Goal: Find specific page/section: Locate a particular part of the current website

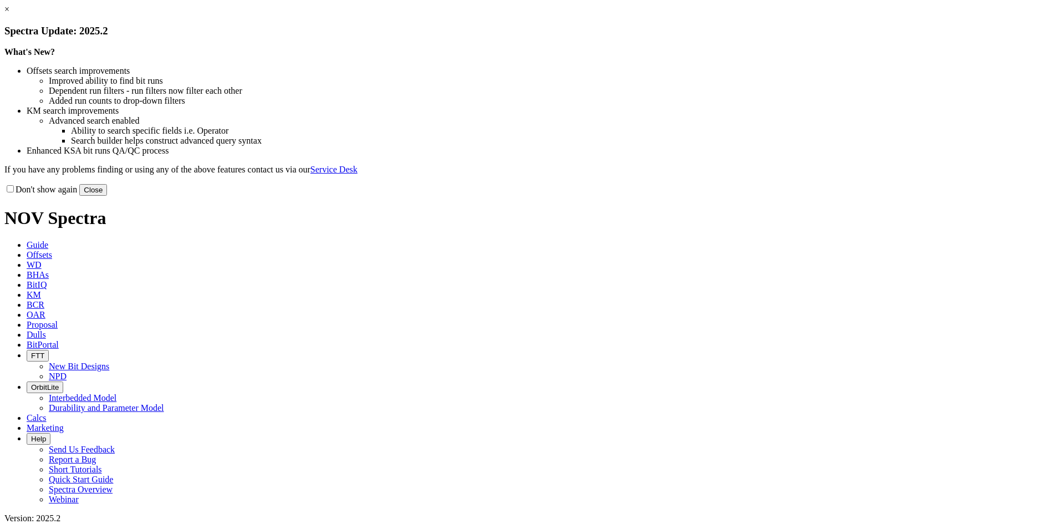
click at [107, 196] on button "Close" at bounding box center [93, 190] width 28 height 12
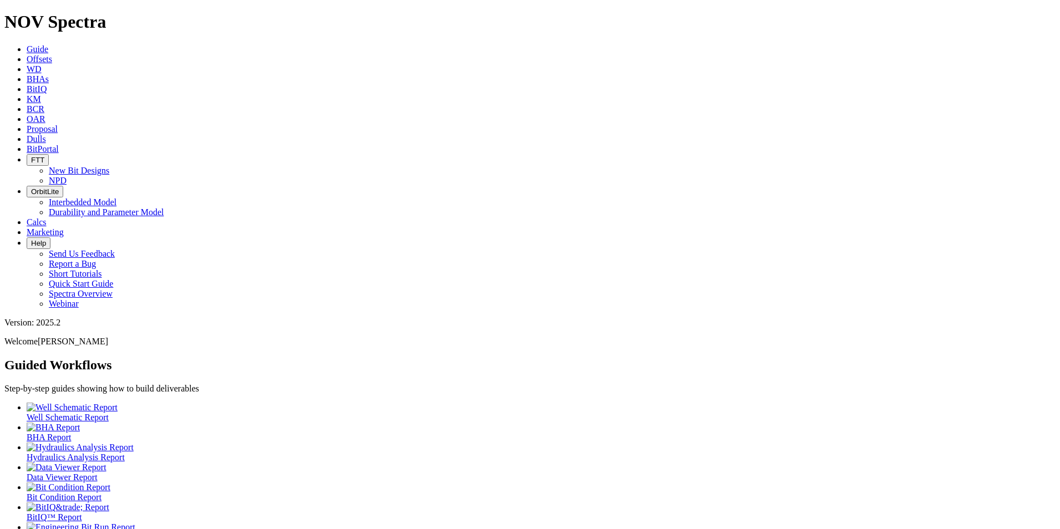
click at [46, 134] on span "Dulls" at bounding box center [36, 138] width 19 height 9
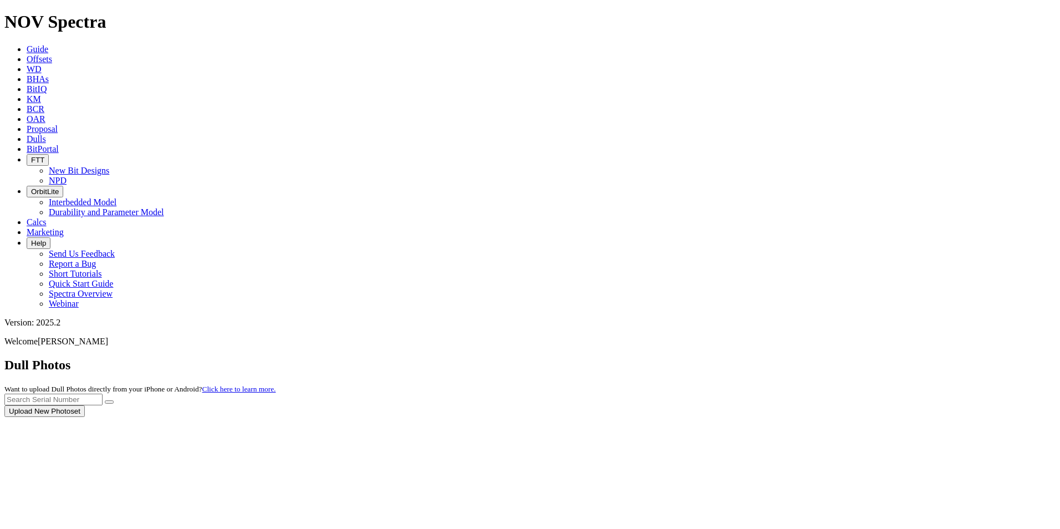
click at [840, 417] on div at bounding box center [529, 417] width 1051 height 0
click at [103, 393] on input "text" at bounding box center [53, 399] width 98 height 12
paste input "T293814"
type input "T293814"
click at [109, 402] on icon "submit" at bounding box center [109, 402] width 0 height 0
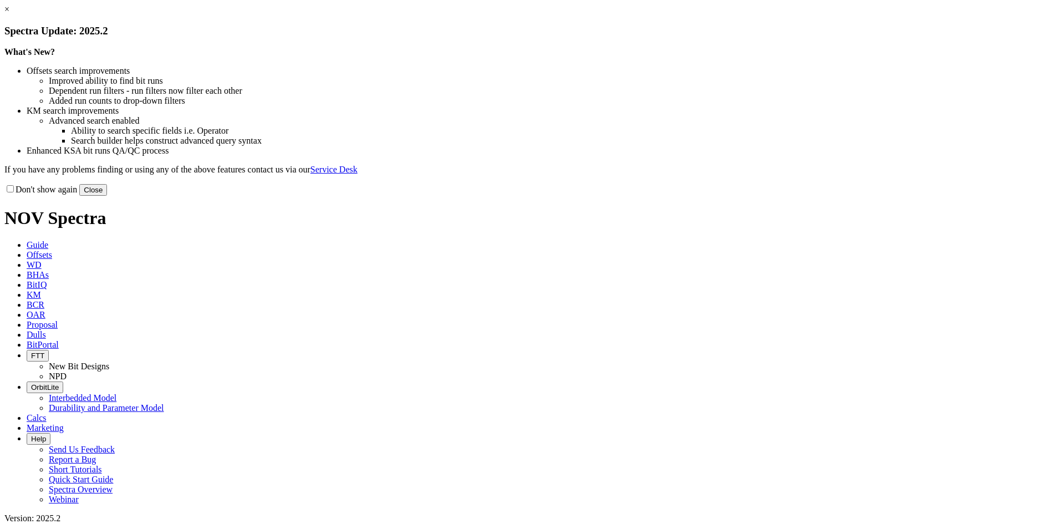
click at [107, 196] on button "Close" at bounding box center [93, 190] width 28 height 12
